Goal: Communication & Community: Answer question/provide support

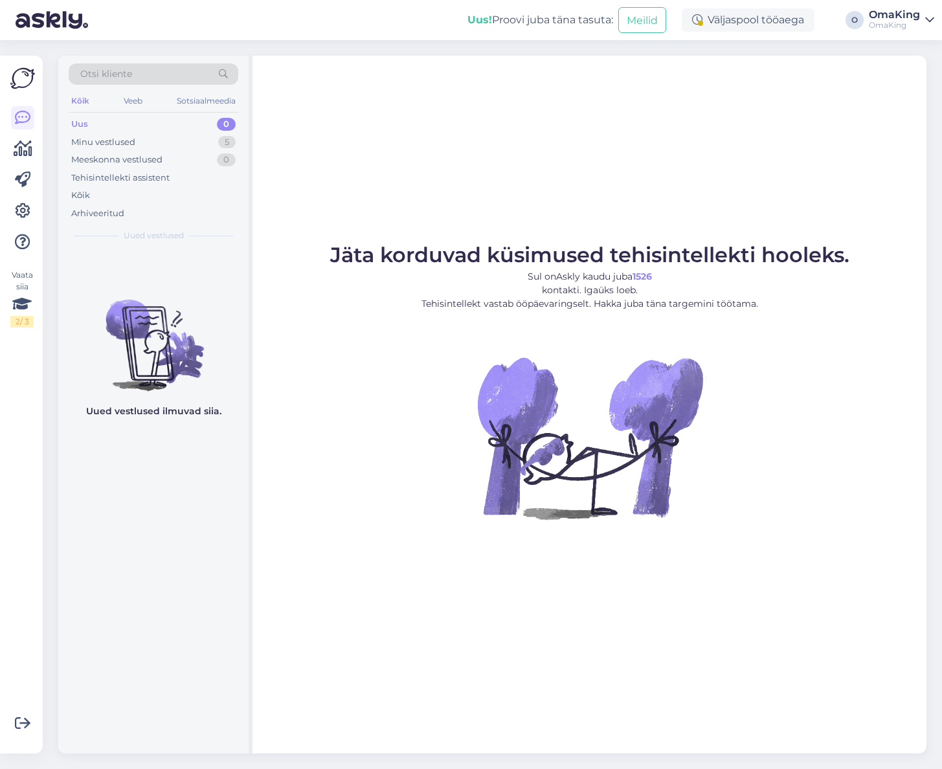
click at [80, 123] on font "Uus" at bounding box center [79, 123] width 17 height 10
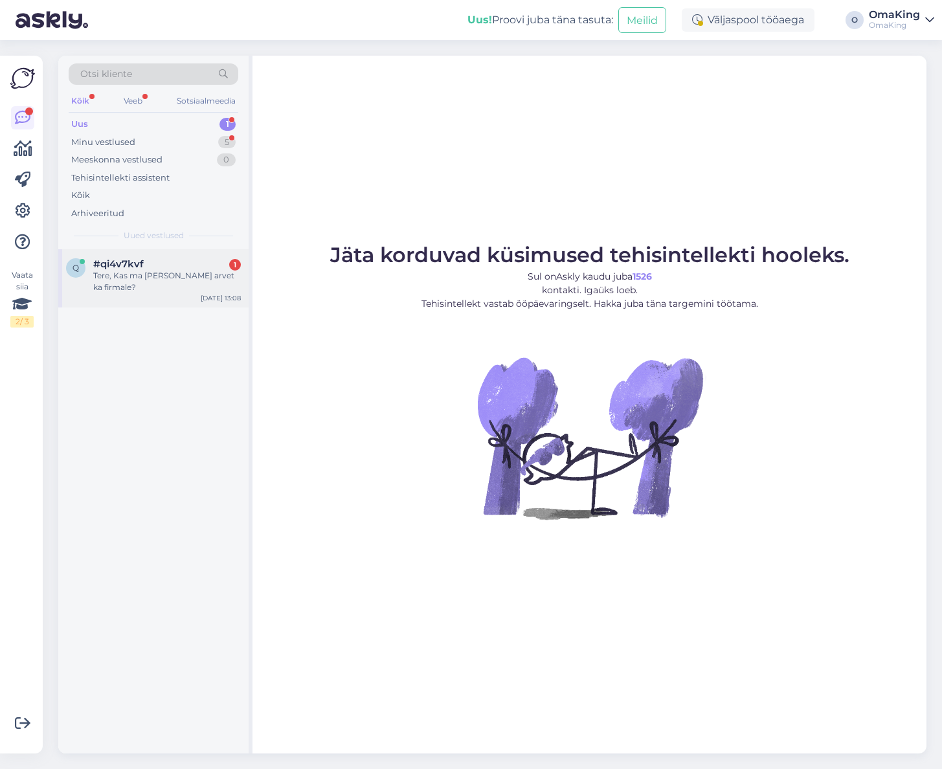
click at [115, 274] on font "Tere, Kas ma [PERSON_NAME] arvet ka firmale?" at bounding box center [163, 280] width 141 height 21
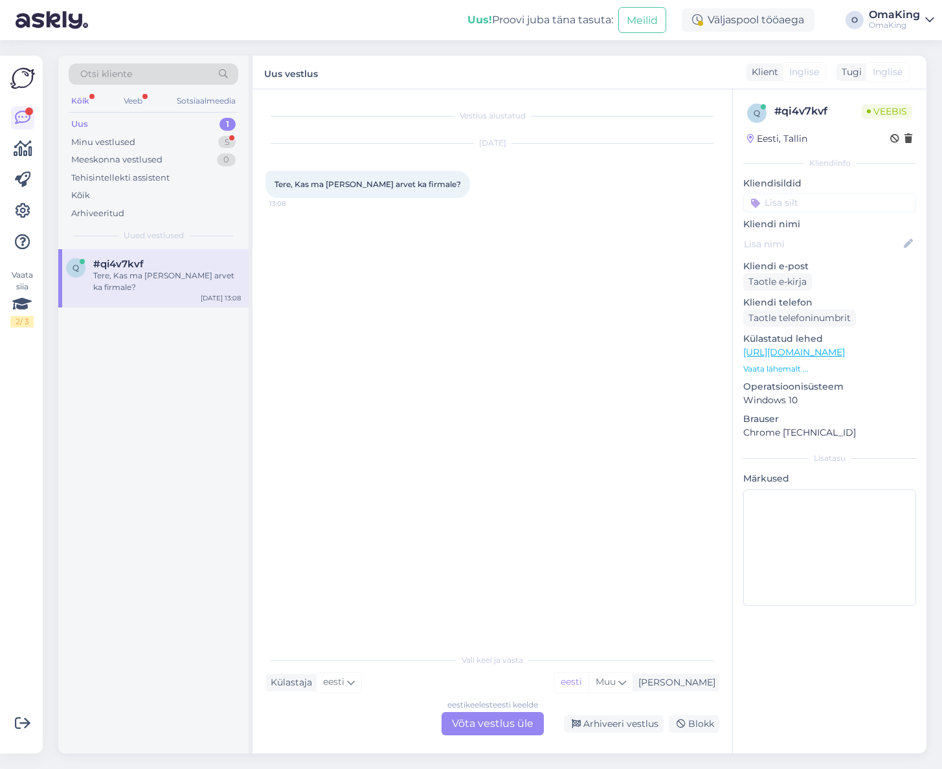
click at [507, 723] on font "Võta vestlus üle" at bounding box center [493, 723] width 82 height 12
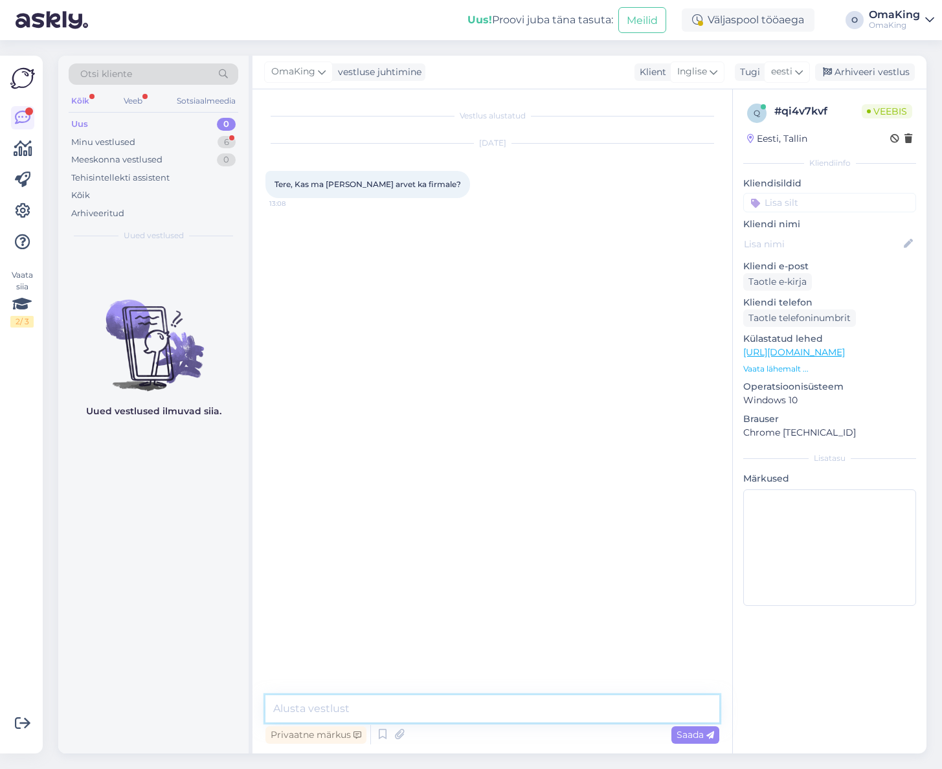
click at [341, 707] on textarea at bounding box center [492, 708] width 454 height 27
type textarea "K"
type textarea "Tere, kui te mõtlete e-poest siis seal saab tellides sisestada ettevõtte andmed…"
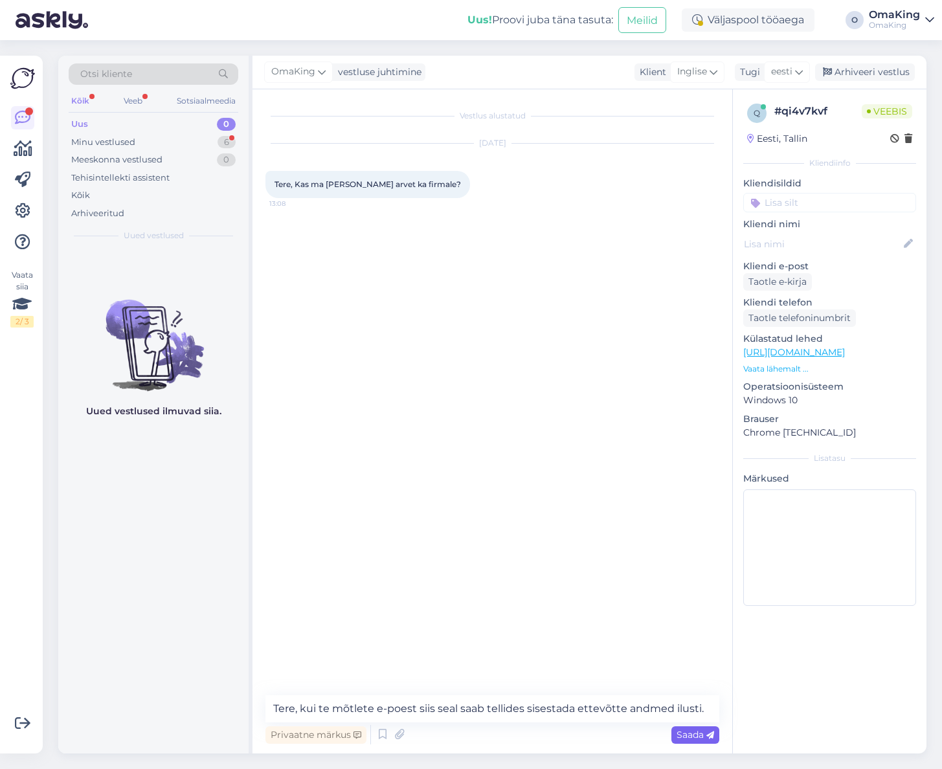
click at [696, 736] on font "Saada" at bounding box center [689, 735] width 27 height 12
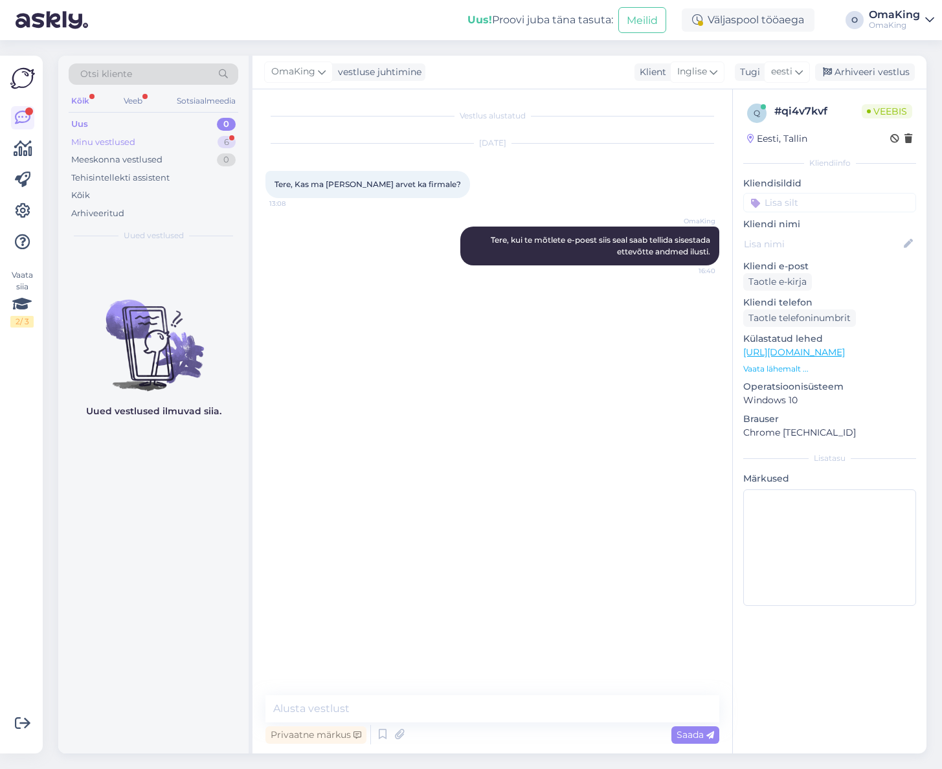
click at [83, 138] on font "Minu vestlused" at bounding box center [103, 142] width 64 height 10
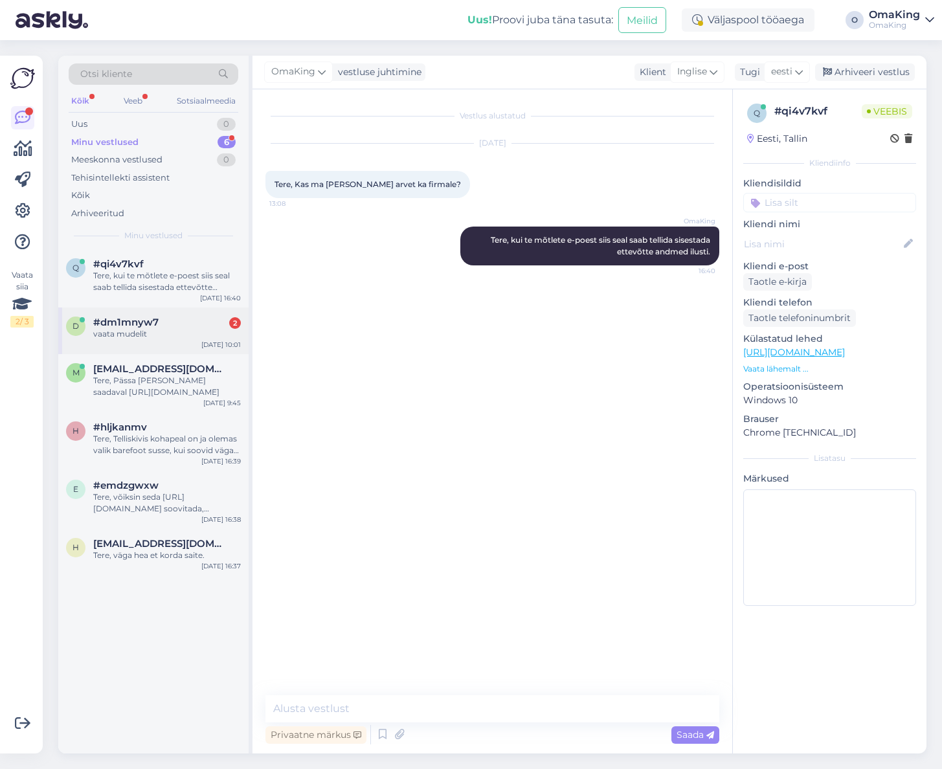
click at [101, 331] on font "vaata mudelit" at bounding box center [120, 334] width 54 height 10
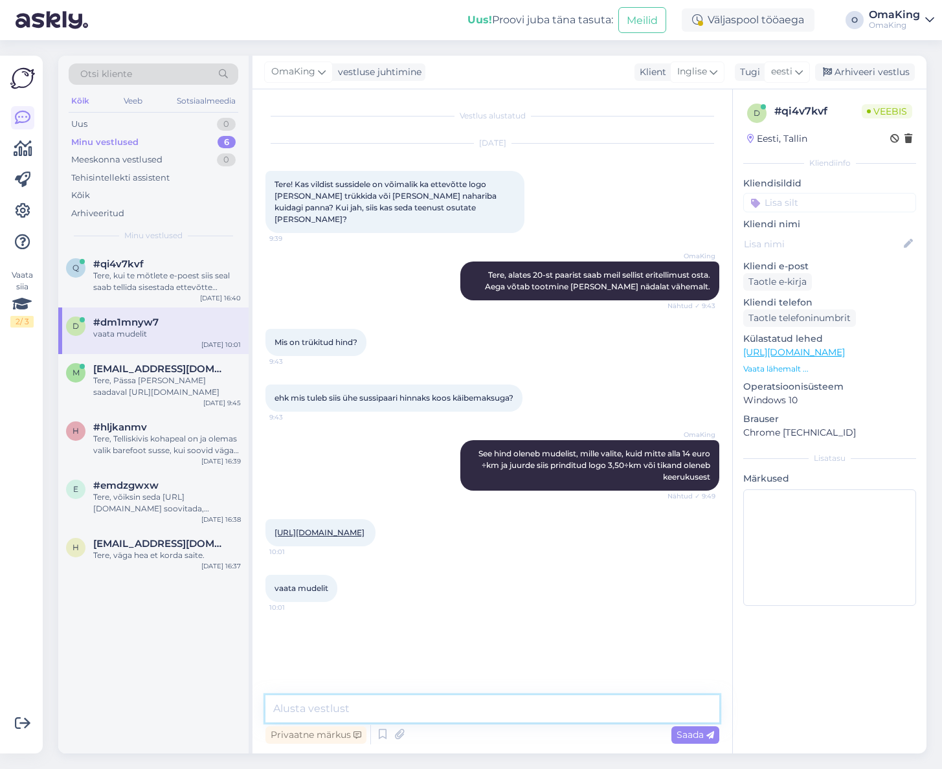
click at [312, 714] on textarea at bounding box center [492, 708] width 454 height 27
type textarea "gasee mudel hinnaf"
drag, startPoint x: 381, startPoint y: 710, endPoint x: 261, endPoint y: 718, distance: 120.0
click at [261, 718] on div "Vestlus alustatud [DATE] Tere! Kas vildist sussidele on võimalik ka ettevõtte l…" at bounding box center [491, 421] width 479 height 664
type textarea "see mudel hinnaga 14.00+km ja lisaks siis tikand või print, mida siis ise valit…"
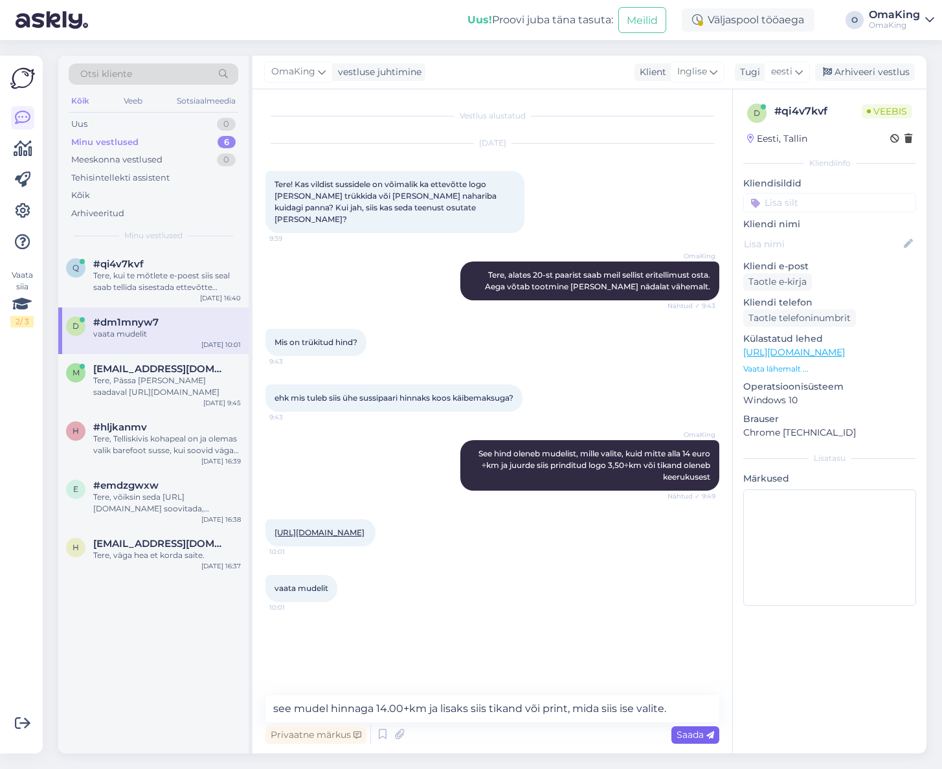
click at [706, 730] on span "Saada" at bounding box center [695, 735] width 38 height 12
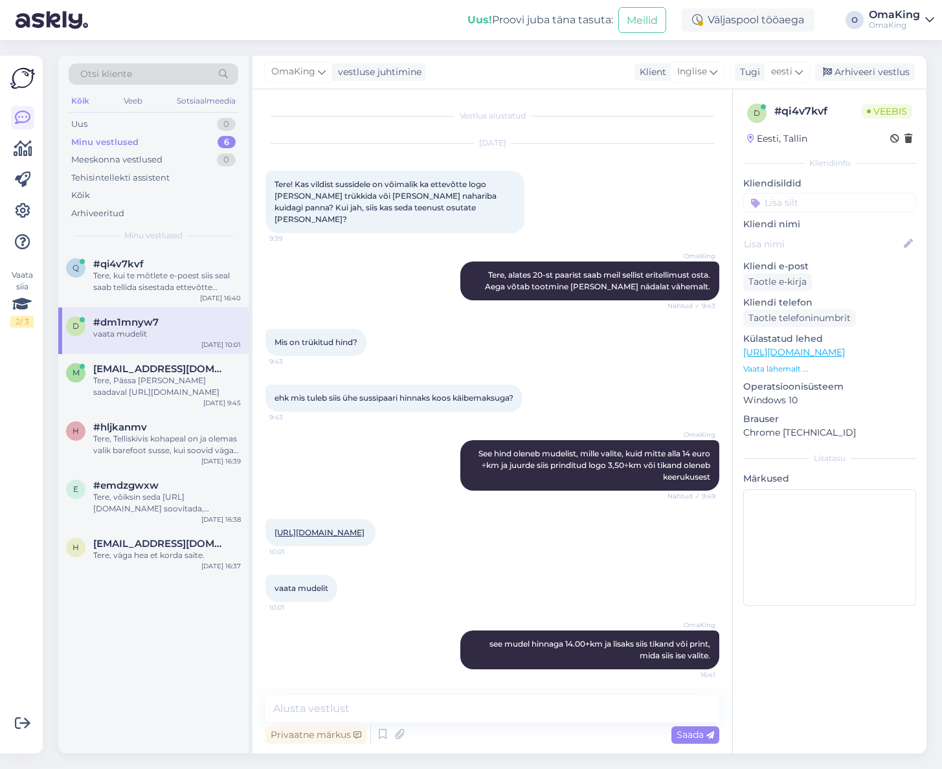
scroll to position [12, 0]
